Goal: Task Accomplishment & Management: Manage account settings

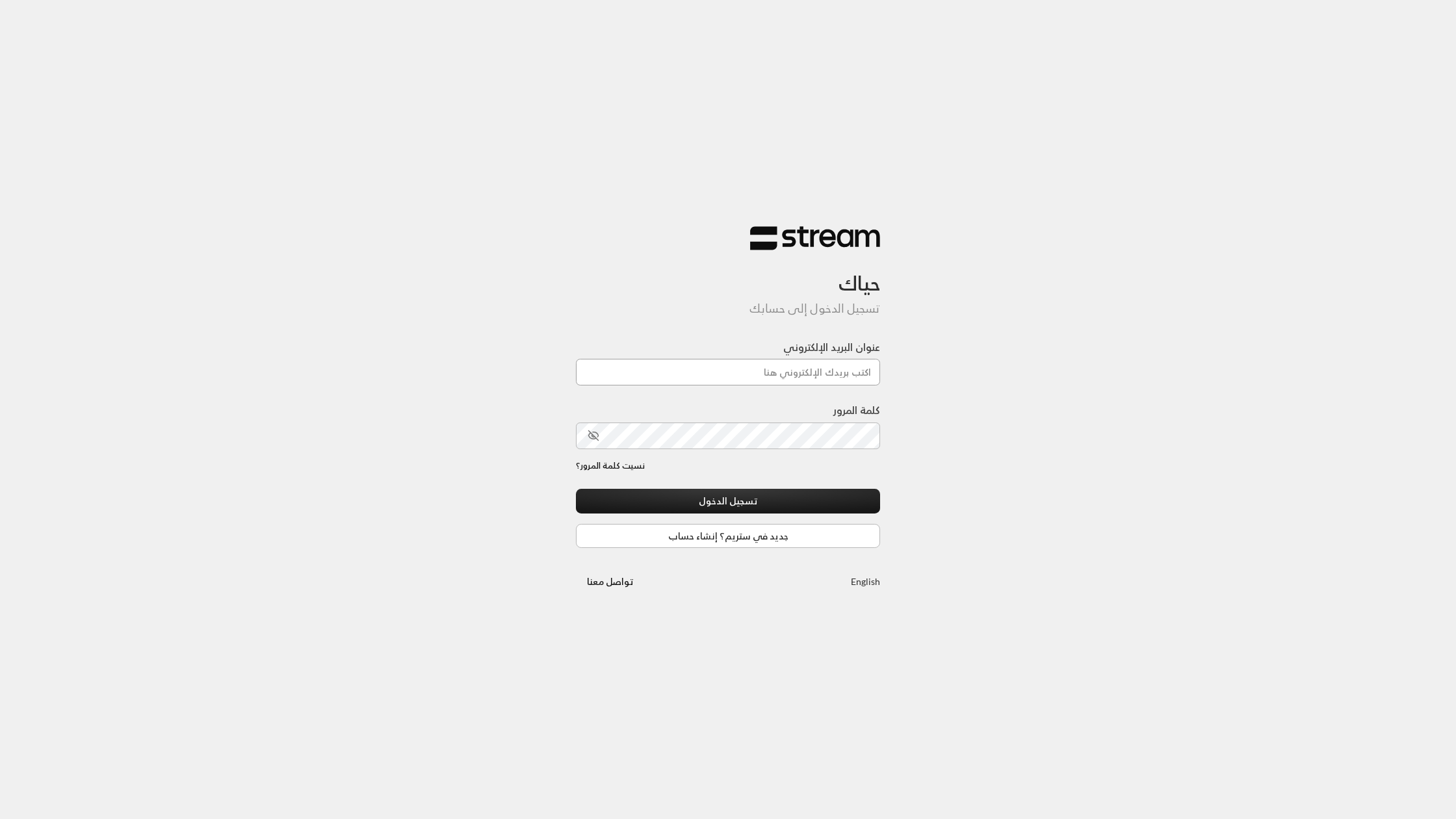
type input "[EMAIL_ADDRESS][DOMAIN_NAME]"
click at [817, 509] on button "تسجيل الدخول" at bounding box center [728, 501] width 304 height 24
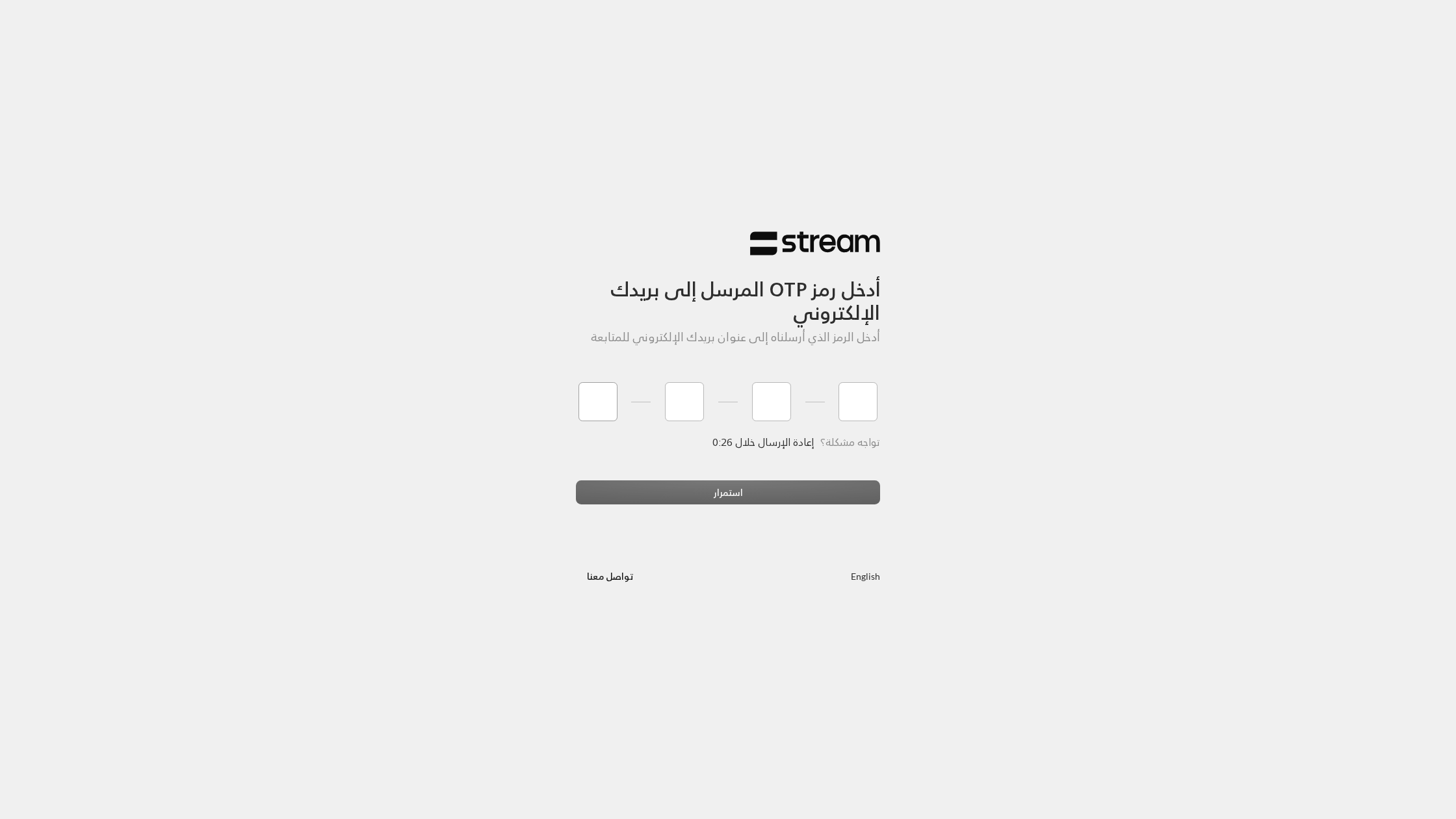
type input "3"
type input "8"
type input "1"
type input "6"
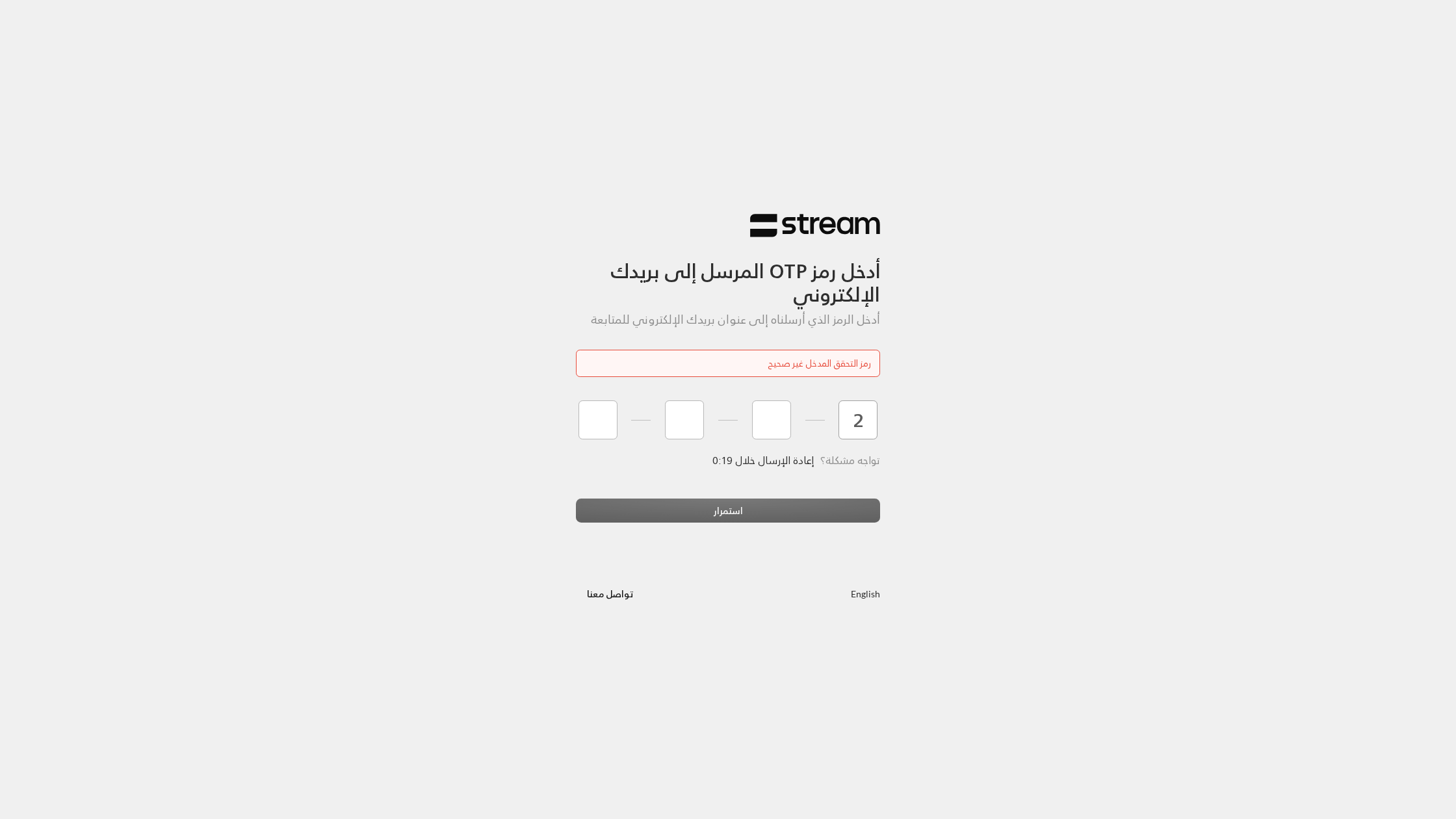
type input "2"
click at [594, 422] on input "tel" at bounding box center [598, 420] width 39 height 39
type input "2"
type input "1"
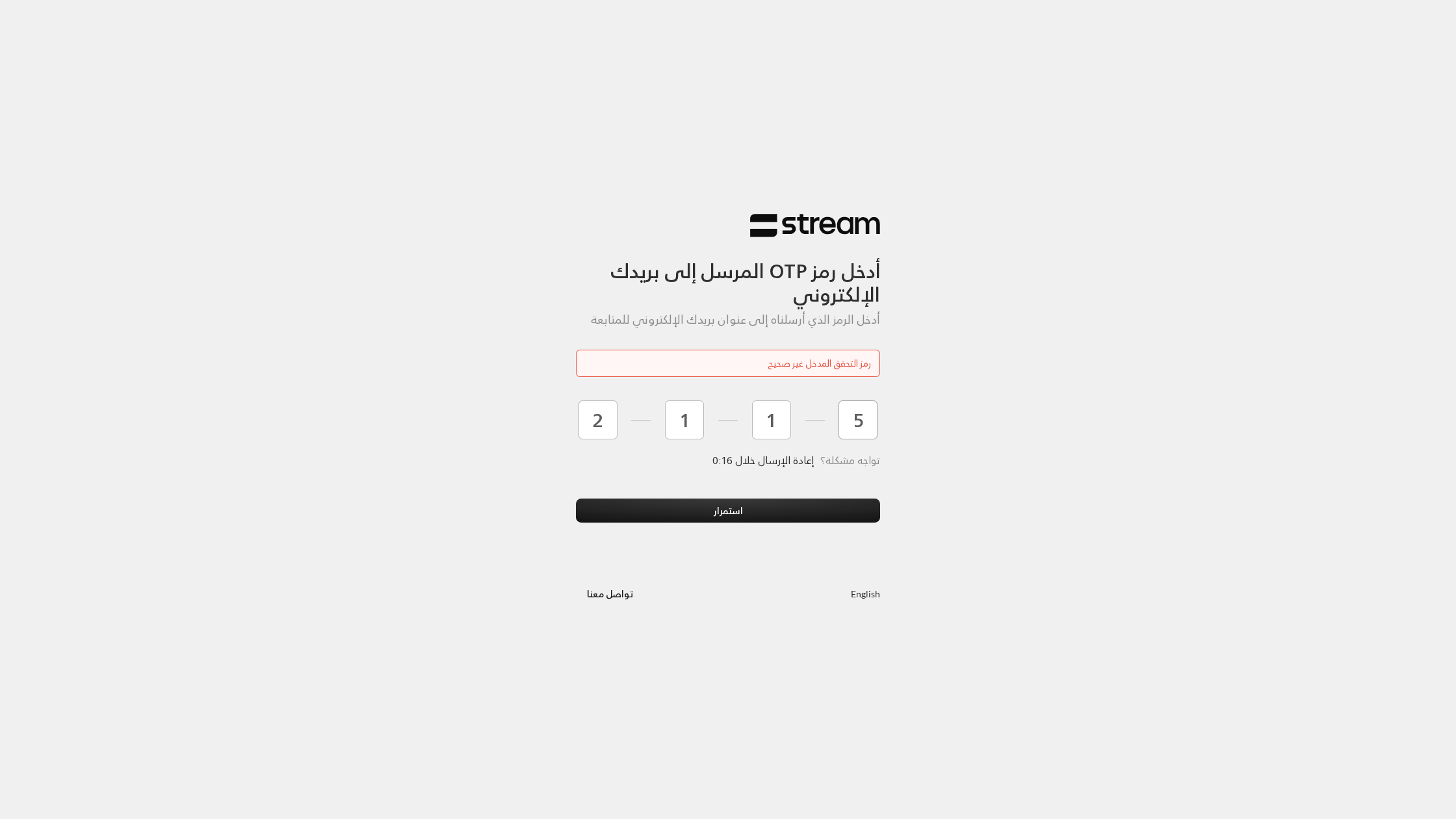
type input "5"
click at [576, 499] on button "استمرار" at bounding box center [728, 511] width 304 height 24
